Goal: Task Accomplishment & Management: Use online tool/utility

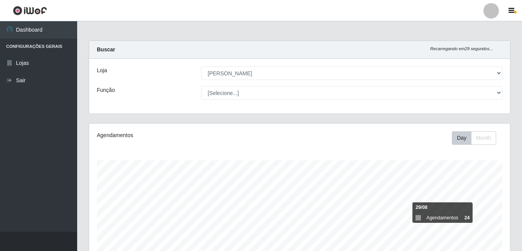
select select "402"
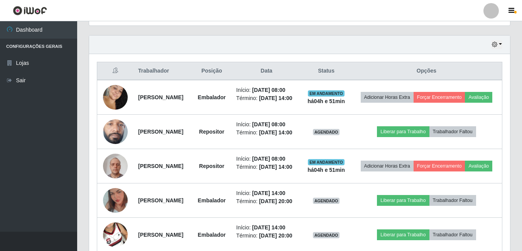
scroll to position [240, 0]
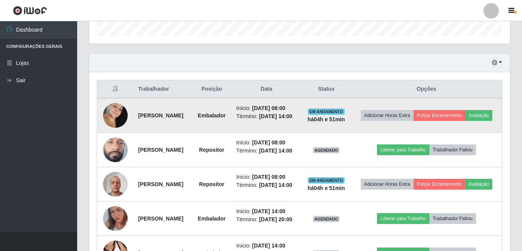
click at [113, 120] on img at bounding box center [115, 115] width 25 height 38
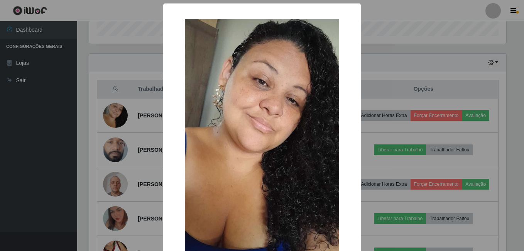
click at [22, 136] on div "× OK Cancel" at bounding box center [262, 125] width 524 height 251
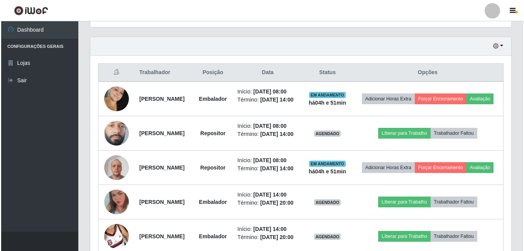
scroll to position [270, 0]
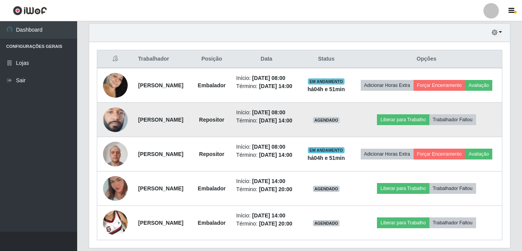
click at [121, 138] on img at bounding box center [115, 119] width 25 height 55
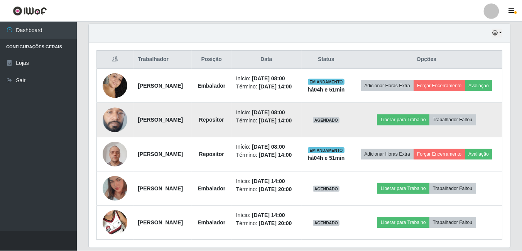
scroll to position [160, 417]
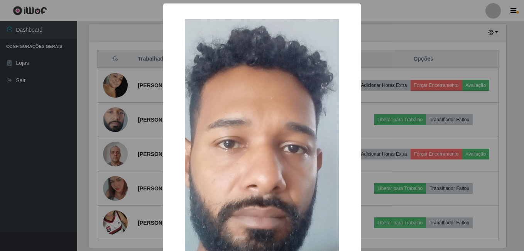
click at [0, 184] on html "Perfil Alterar Senha Sair Dashboard Configurações Gerais Lojas Sair Carregando.…" at bounding box center [262, 3] width 524 height 546
click at [23, 178] on div "× OK Cancel" at bounding box center [262, 125] width 524 height 251
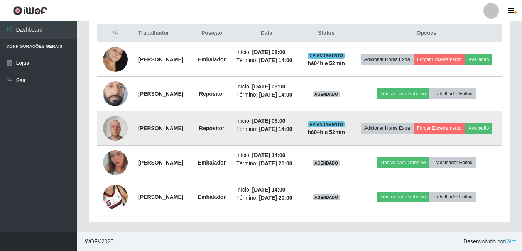
scroll to position [365, 0]
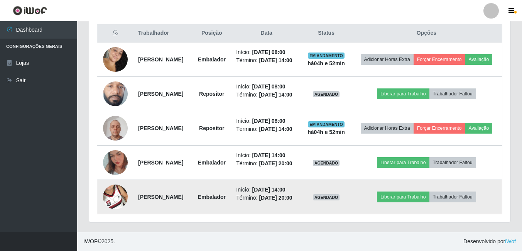
click at [118, 184] on img at bounding box center [115, 197] width 25 height 44
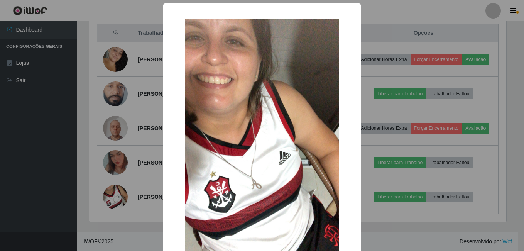
click at [63, 154] on div "× OK Cancel" at bounding box center [262, 125] width 524 height 251
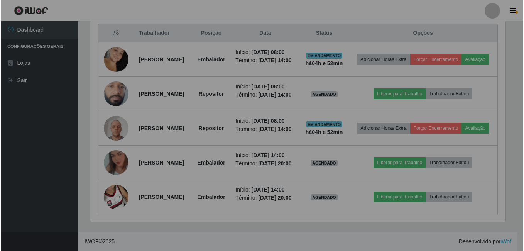
scroll to position [160, 421]
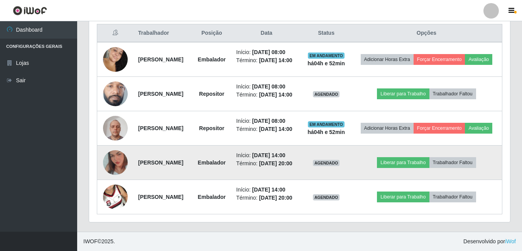
click at [109, 140] on img at bounding box center [115, 162] width 25 height 44
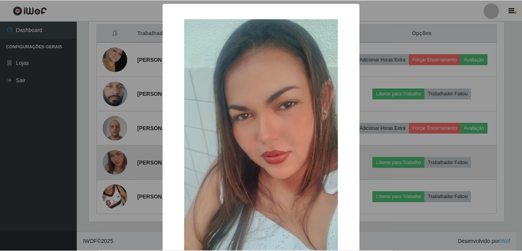
scroll to position [160, 417]
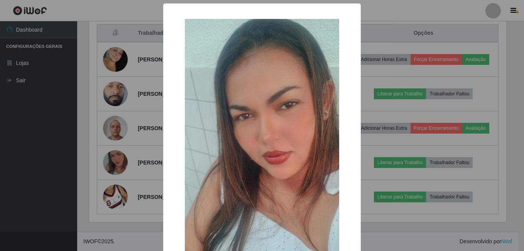
click at [50, 153] on div "× OK Cancel" at bounding box center [262, 125] width 524 height 251
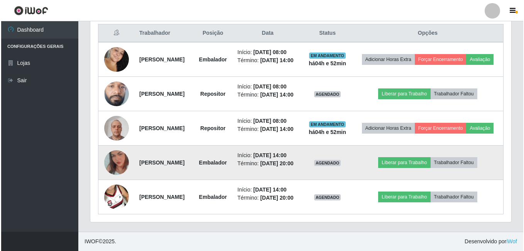
scroll to position [288, 0]
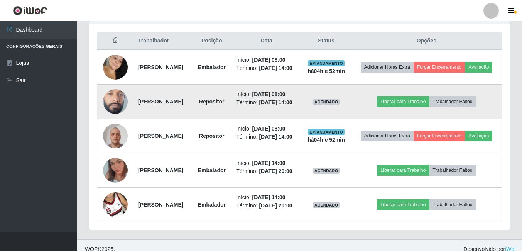
click at [115, 126] on img at bounding box center [115, 101] width 25 height 55
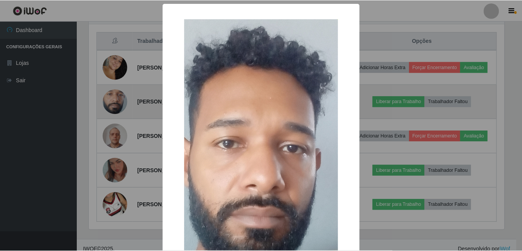
scroll to position [160, 417]
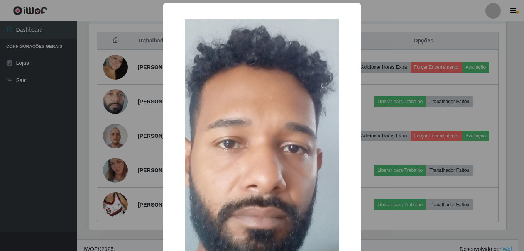
click at [29, 144] on div "× OK Cancel" at bounding box center [262, 125] width 524 height 251
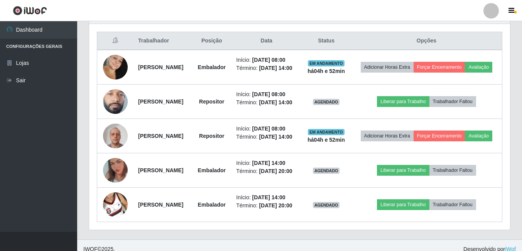
scroll to position [160, 421]
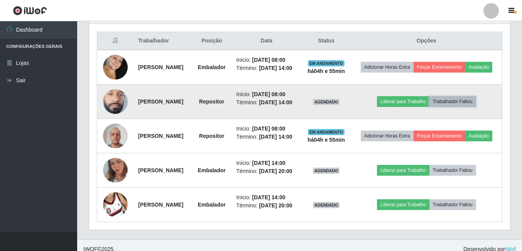
click at [465, 107] on button "Trabalhador Faltou" at bounding box center [452, 101] width 47 height 11
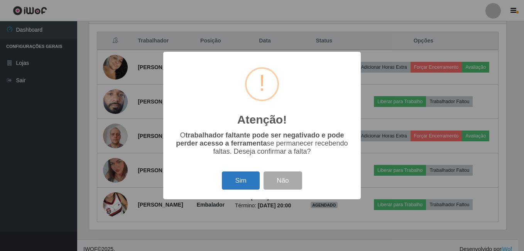
click at [244, 177] on button "Sim" at bounding box center [240, 180] width 37 height 18
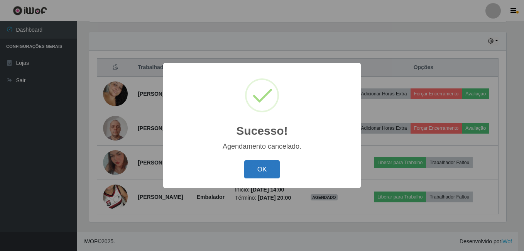
click at [269, 171] on button "OK" at bounding box center [262, 169] width 36 height 18
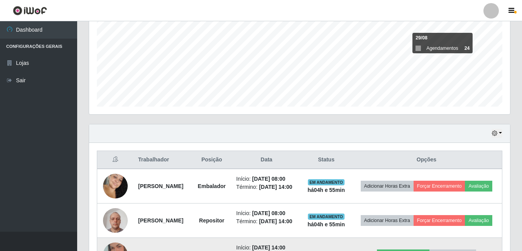
scroll to position [278, 0]
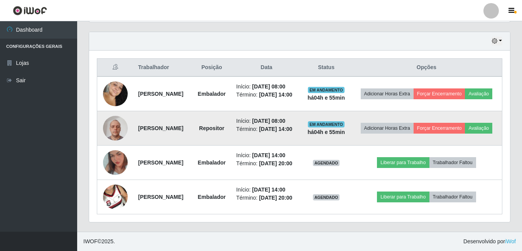
click at [115, 133] on img at bounding box center [115, 127] width 25 height 33
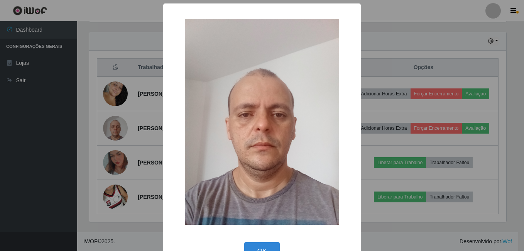
click at [51, 177] on div "× OK Cancel" at bounding box center [262, 125] width 524 height 251
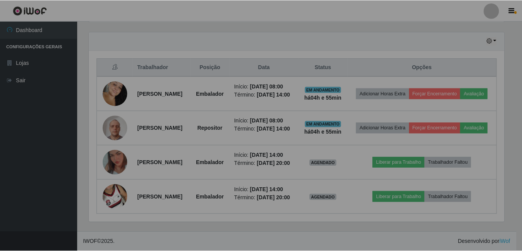
scroll to position [160, 421]
